Goal: Task Accomplishment & Management: Manage account settings

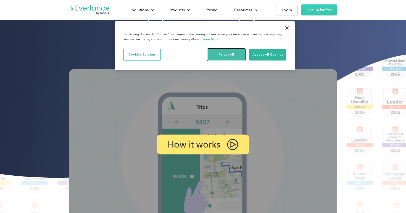
click at [231, 54] on button "Reject All" at bounding box center [226, 55] width 37 height 12
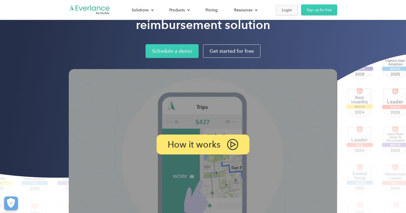
click at [284, 11] on div "Login" at bounding box center [287, 10] width 10 height 7
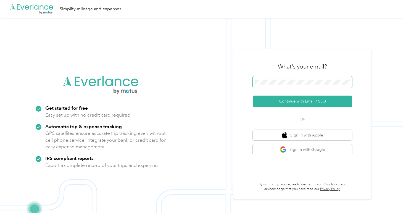
click at [253, 96] on button "Continue with Email / SSO" at bounding box center [303, 102] width 100 height 12
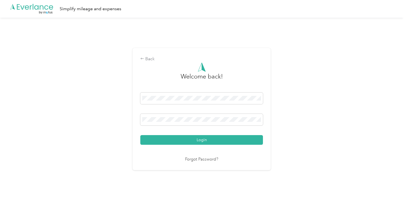
click at [140, 135] on button "Login" at bounding box center [201, 140] width 123 height 10
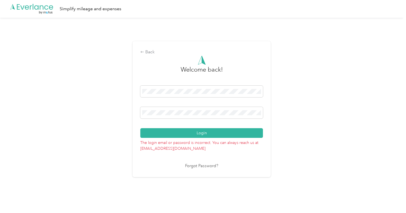
click at [140, 128] on button "Login" at bounding box center [201, 133] width 123 height 10
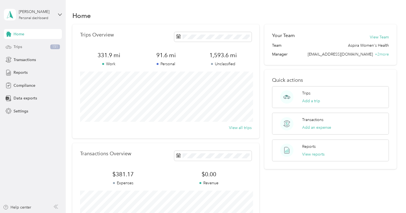
click at [36, 44] on div "Trips 151" at bounding box center [33, 47] width 58 height 10
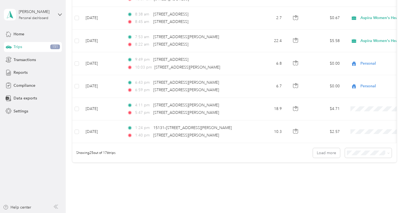
scroll to position [519, 0]
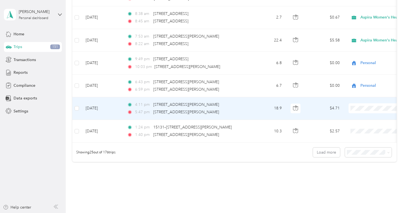
click at [364, 112] on span at bounding box center [383, 108] width 69 height 10
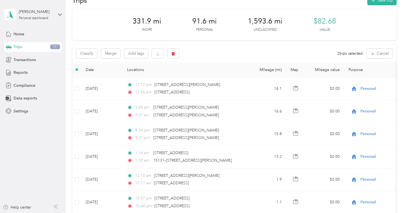
scroll to position [0, 0]
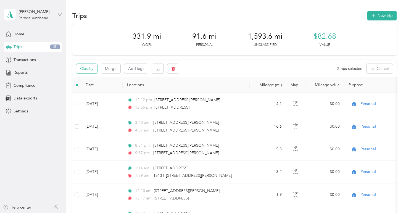
click at [91, 66] on button "Classify" at bounding box center [86, 69] width 21 height 10
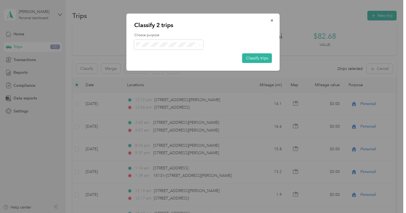
click at [172, 55] on li "Aspira Women's Health" at bounding box center [168, 54] width 69 height 10
click at [253, 58] on button "Classify trips" at bounding box center [257, 58] width 30 height 10
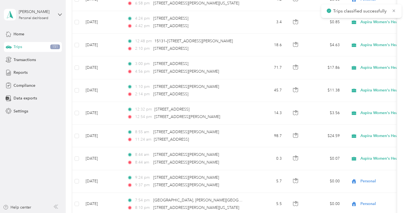
scroll to position [544, 0]
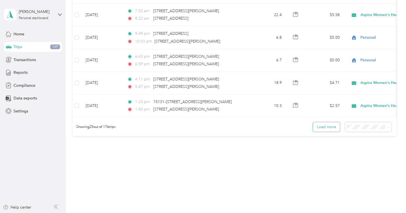
click at [336, 124] on button "Load more" at bounding box center [326, 127] width 27 height 10
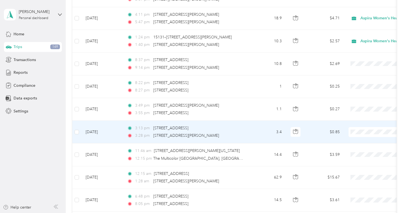
scroll to position [610, 0]
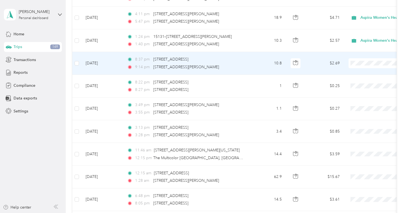
click at [81, 64] on td "Sep 21, 2025" at bounding box center [101, 63] width 41 height 23
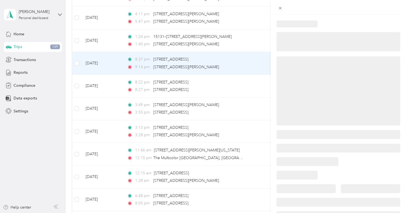
click at [89, 86] on div at bounding box center [203, 106] width 406 height 213
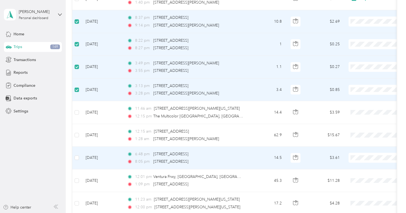
scroll to position [660, 0]
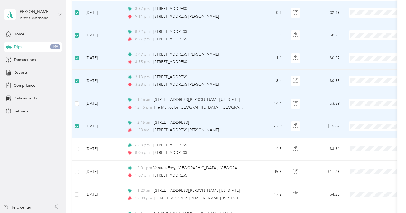
click at [79, 101] on td at bounding box center [76, 103] width 9 height 23
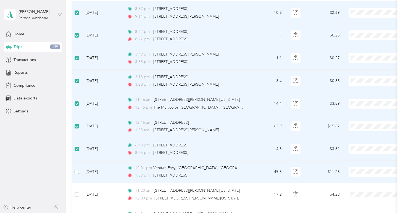
click at [77, 174] on label at bounding box center [77, 172] width 4 height 6
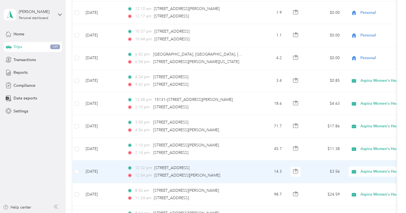
scroll to position [0, 0]
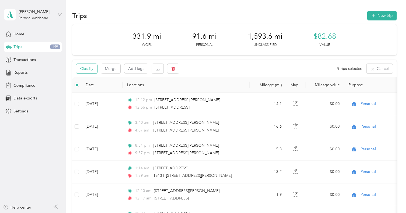
click at [90, 69] on button "Classify" at bounding box center [86, 69] width 21 height 10
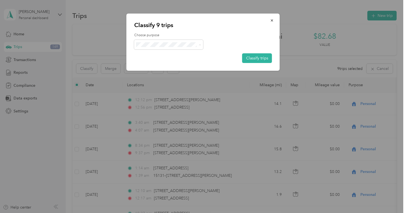
click at [187, 62] on span "Personal" at bounding box center [173, 65] width 51 height 6
click at [260, 61] on button "Classify trips" at bounding box center [257, 58] width 30 height 10
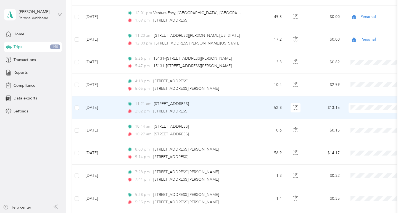
scroll to position [817, 0]
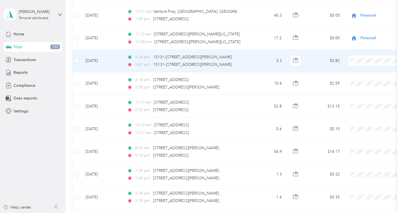
click at [91, 61] on td "Sep 19, 2025" at bounding box center [101, 61] width 41 height 23
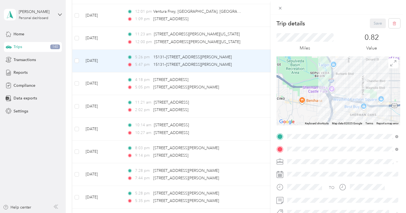
click at [78, 61] on div "Trip details Save This trip cannot be edited because it is either under review,…" at bounding box center [203, 106] width 406 height 213
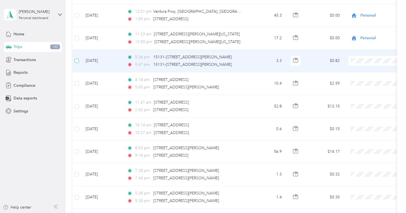
click at [79, 64] on label at bounding box center [77, 61] width 4 height 6
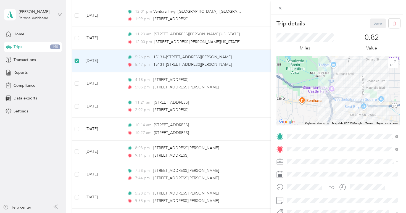
click at [79, 82] on div "Trip details Save This trip cannot be edited because it is either under review,…" at bounding box center [203, 106] width 406 height 213
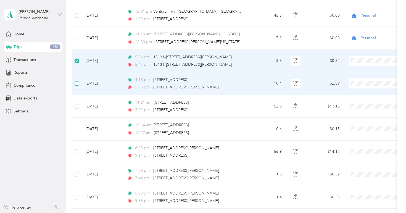
click at [78, 86] on label at bounding box center [77, 83] width 4 height 6
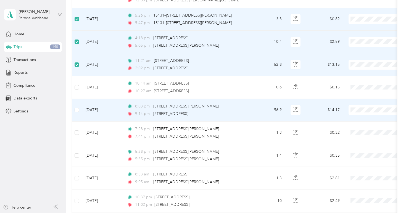
scroll to position [860, 0]
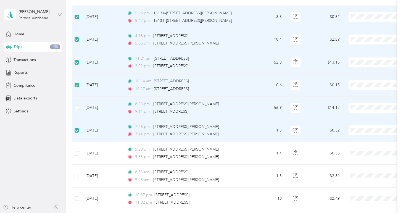
click at [364, 130] on li "Personal" at bounding box center [372, 128] width 69 height 10
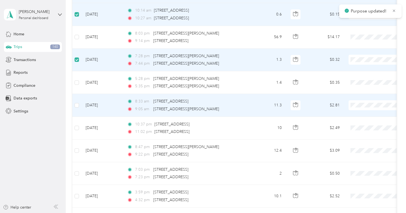
scroll to position [934, 0]
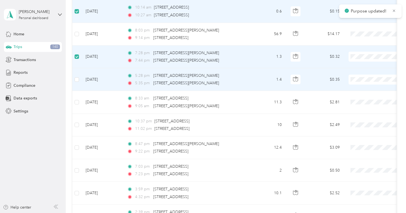
click at [86, 83] on td "Sep 18, 2025" at bounding box center [101, 79] width 41 height 23
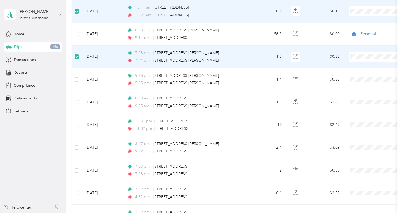
click at [366, 76] on span "Personal" at bounding box center [377, 77] width 51 height 6
click at [382, 58] on span "Personal" at bounding box center [386, 57] width 51 height 6
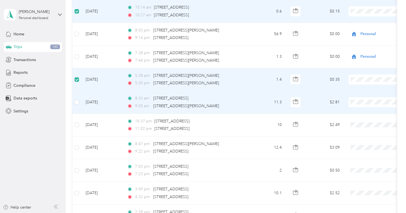
click at [78, 105] on td at bounding box center [76, 102] width 9 height 23
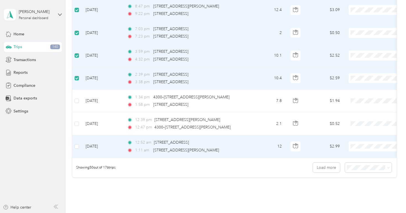
scroll to position [1073, 0]
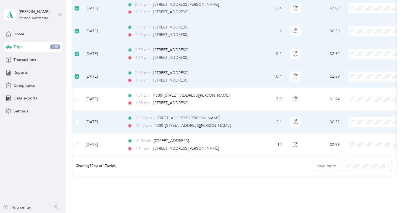
click at [77, 125] on td at bounding box center [76, 122] width 9 height 23
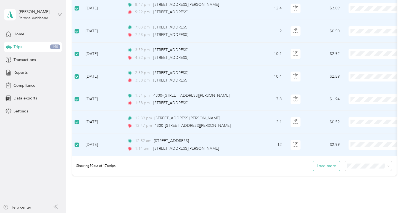
click at [323, 165] on button "Load more" at bounding box center [326, 166] width 27 height 10
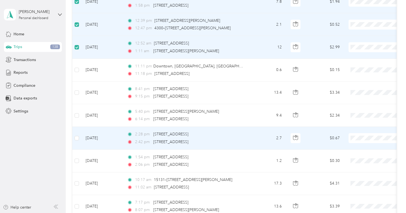
scroll to position [1172, 0]
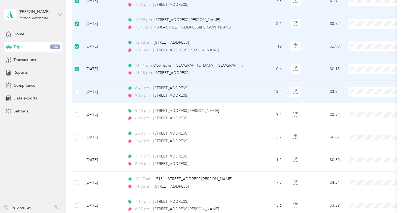
click at [372, 94] on span at bounding box center [383, 92] width 69 height 10
click at [363, 111] on span "Personal" at bounding box center [377, 112] width 51 height 6
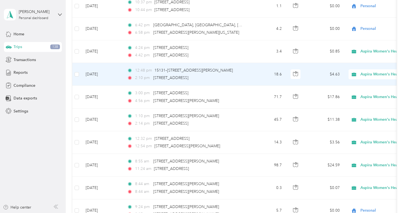
scroll to position [0, 0]
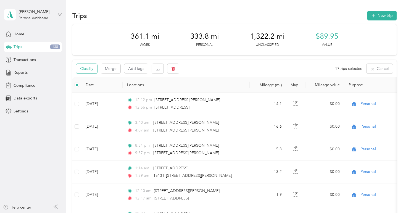
click at [90, 70] on button "Classify" at bounding box center [86, 69] width 21 height 10
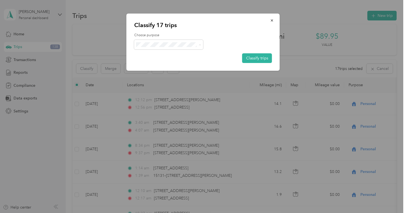
click at [184, 57] on li "Aspira Women's Health" at bounding box center [168, 55] width 69 height 10
click at [261, 59] on button "Classify trips" at bounding box center [257, 58] width 30 height 10
